Goal: Check status: Check status

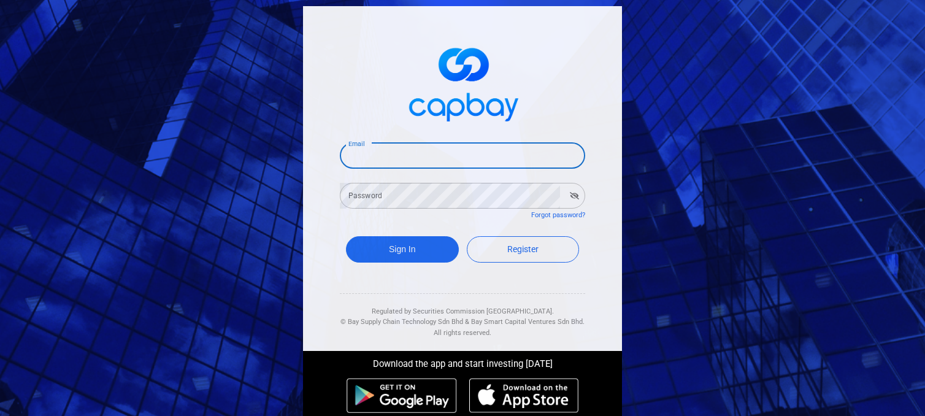
click at [448, 159] on input "Email" at bounding box center [462, 156] width 245 height 26
type input "[EMAIL_ADDRESS][DOMAIN_NAME]"
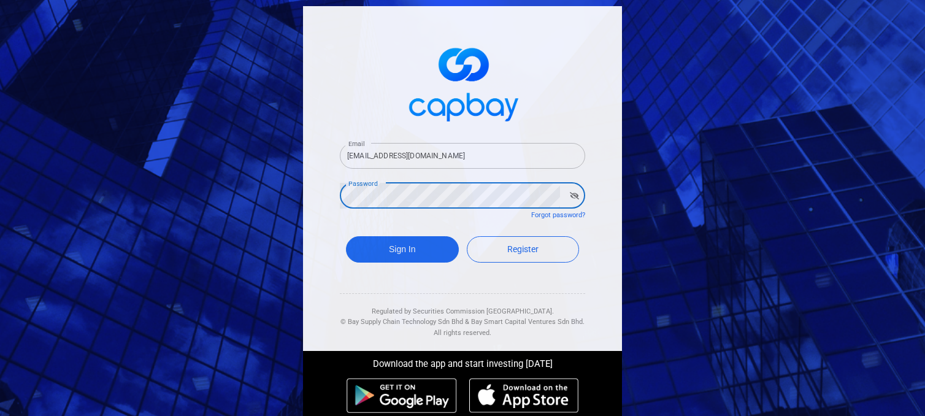
click at [346, 236] on button "Sign In" at bounding box center [402, 249] width 113 height 26
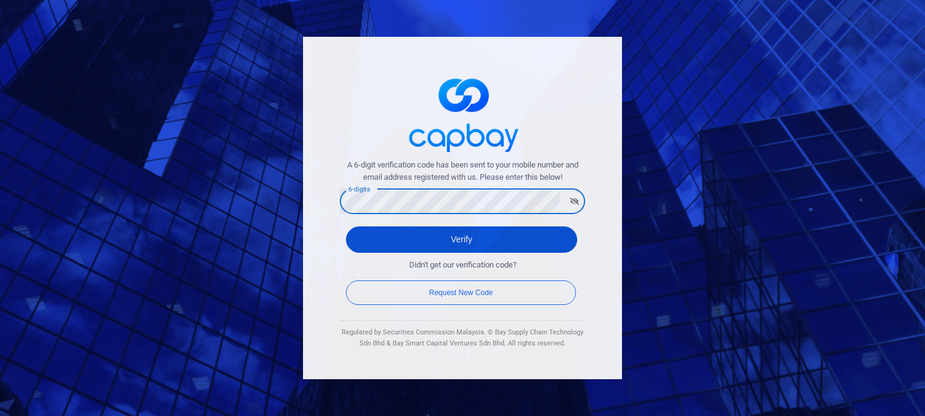
click at [430, 239] on button "Verify" at bounding box center [461, 239] width 231 height 26
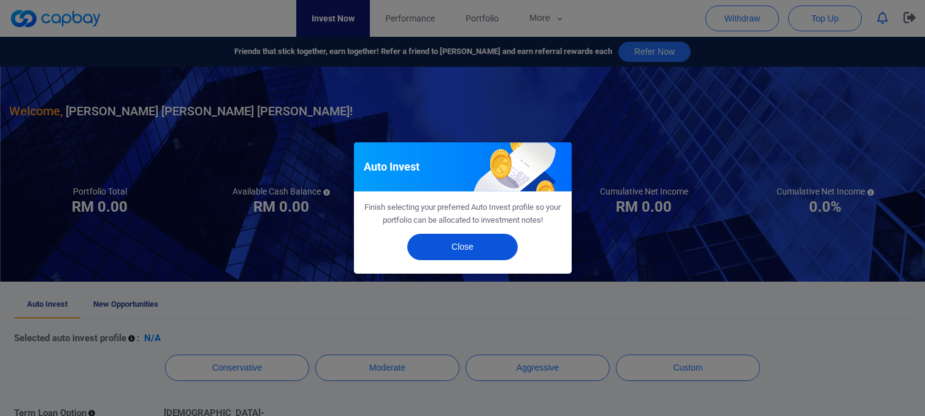
click at [493, 246] on button "Close" at bounding box center [462, 247] width 110 height 26
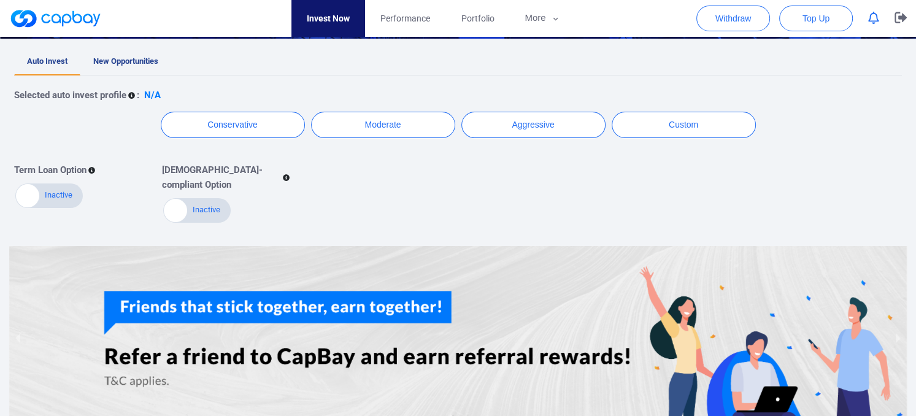
scroll to position [245, 0]
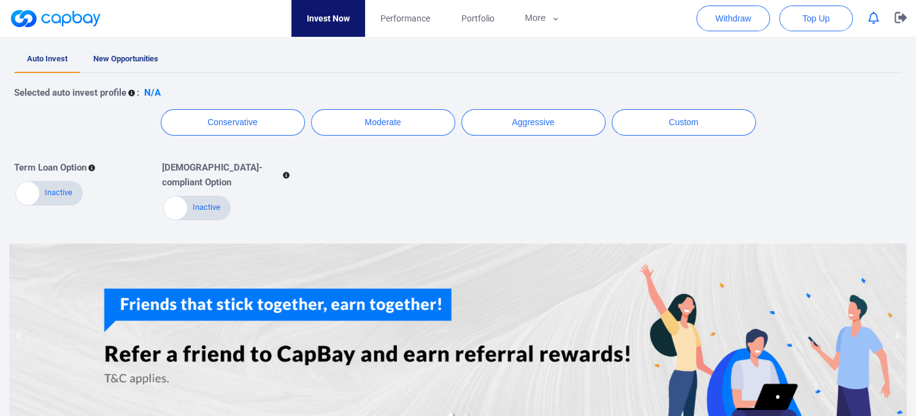
click at [135, 61] on span "New Opportunities" at bounding box center [125, 58] width 65 height 9
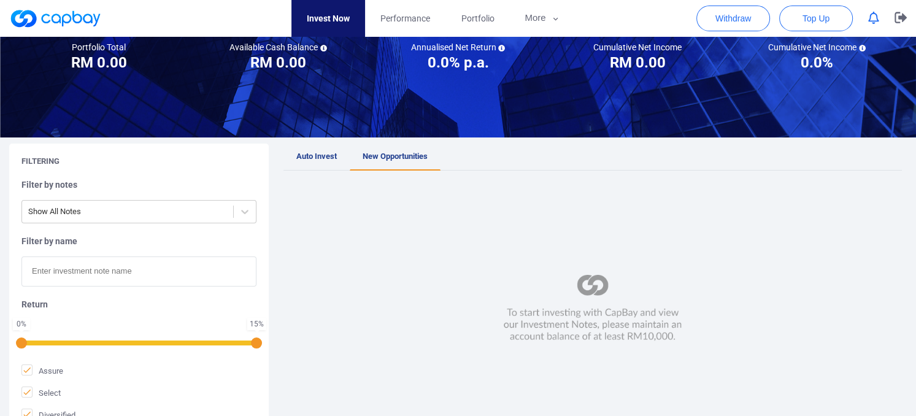
scroll to position [184, 0]
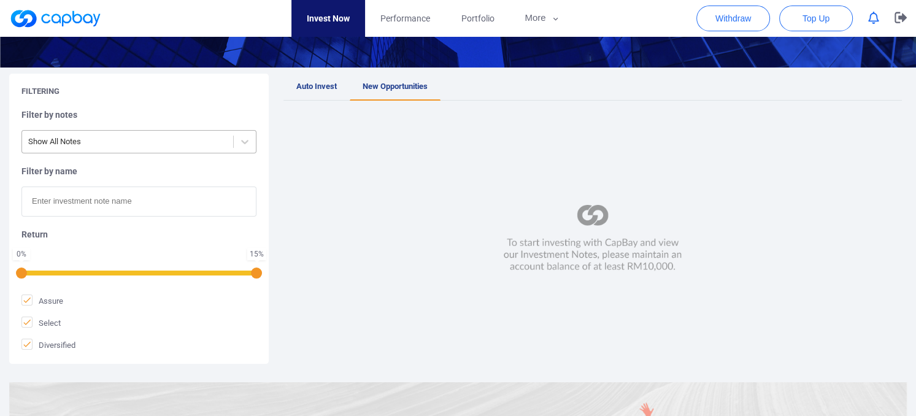
click at [227, 142] on div "Show All Notes" at bounding box center [127, 142] width 211 height 20
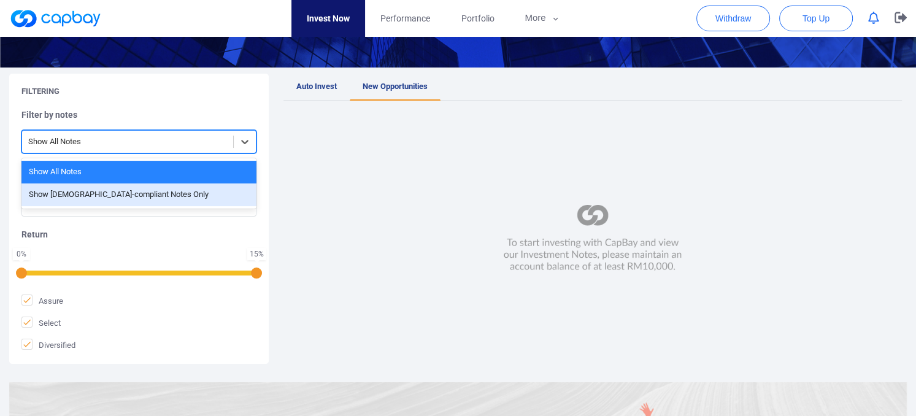
click at [200, 187] on div "Show [DEMOGRAPHIC_DATA]-compliant Notes Only" at bounding box center [138, 194] width 235 height 23
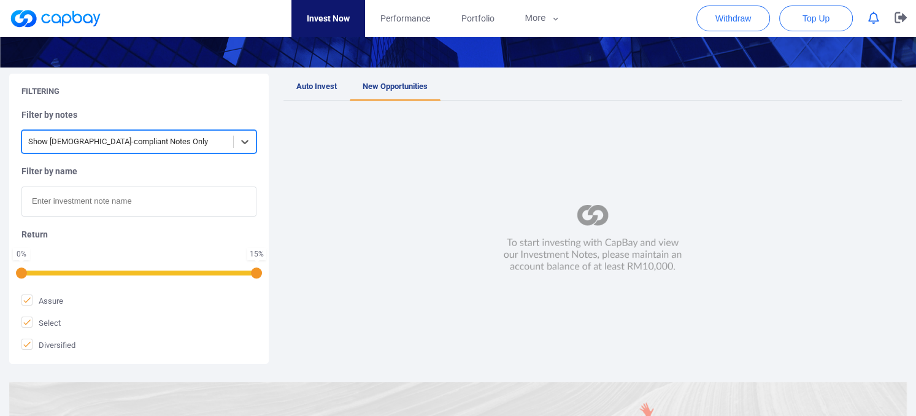
click at [222, 145] on div at bounding box center [127, 141] width 199 height 15
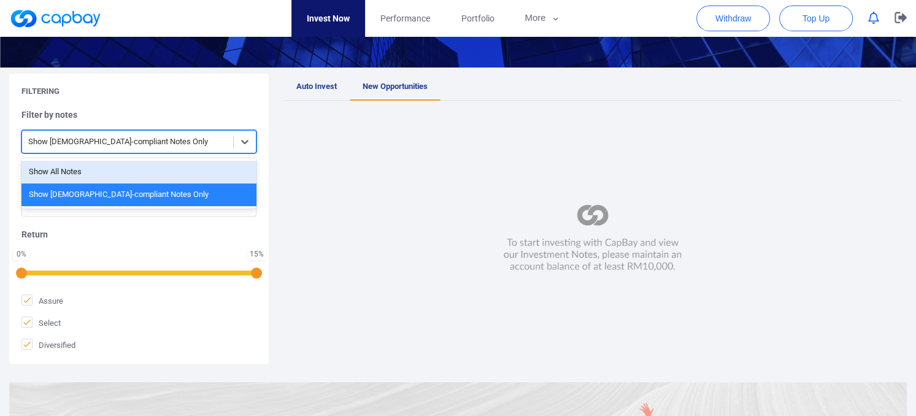
click at [152, 171] on div "Show All Notes" at bounding box center [138, 172] width 235 height 23
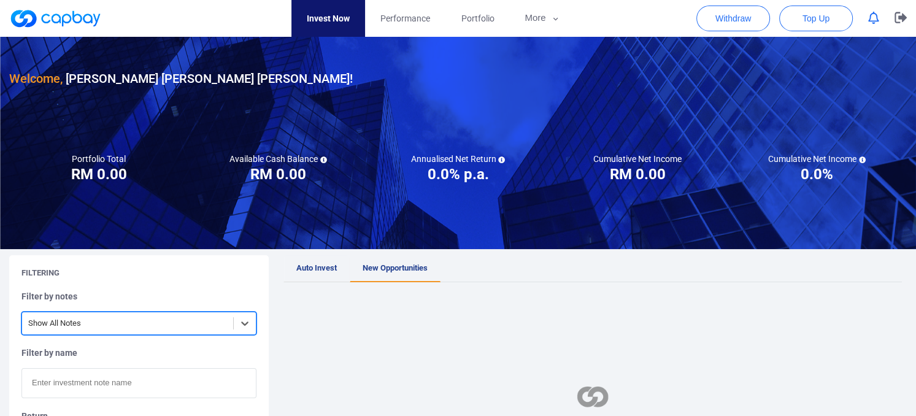
scroll to position [0, 0]
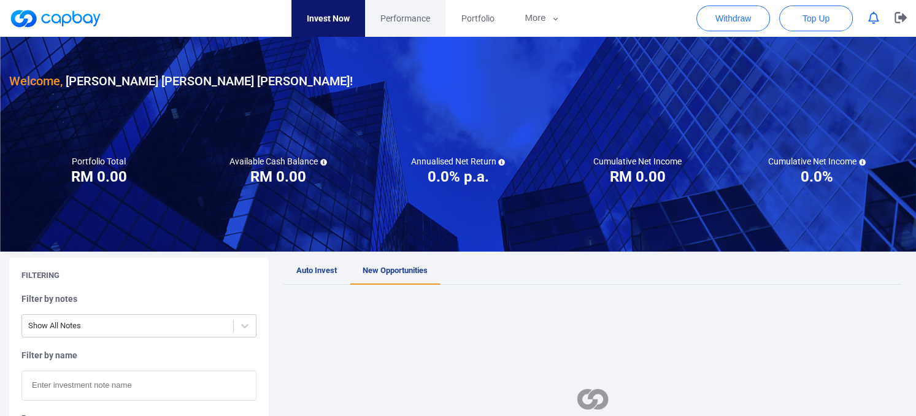
click at [415, 20] on span "Performance" at bounding box center [405, 18] width 50 height 13
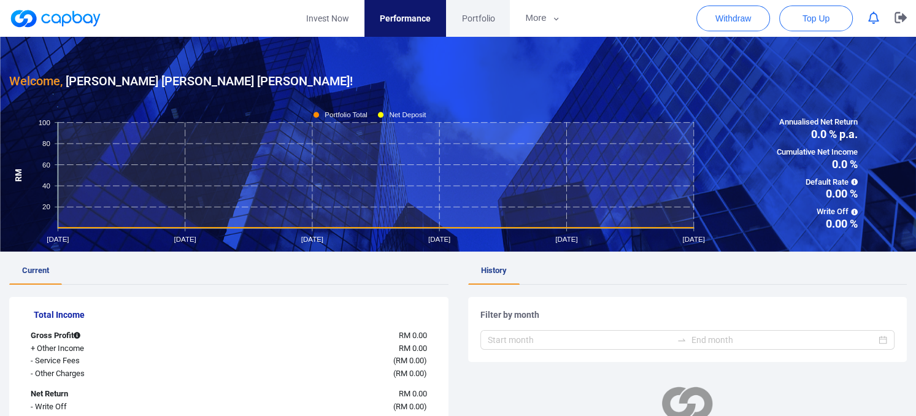
click at [481, 20] on span "Portfolio" at bounding box center [477, 18] width 33 height 13
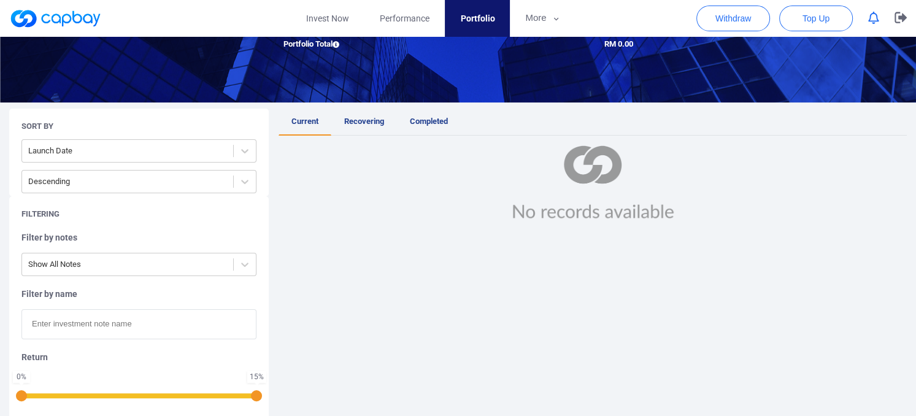
scroll to position [184, 0]
